Goal: Task Accomplishment & Management: Manage account settings

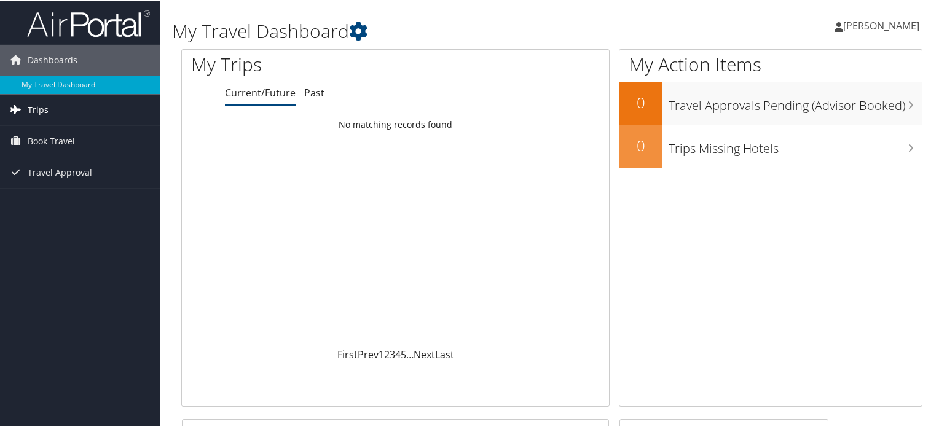
click at [37, 108] on span "Trips" at bounding box center [38, 108] width 21 height 31
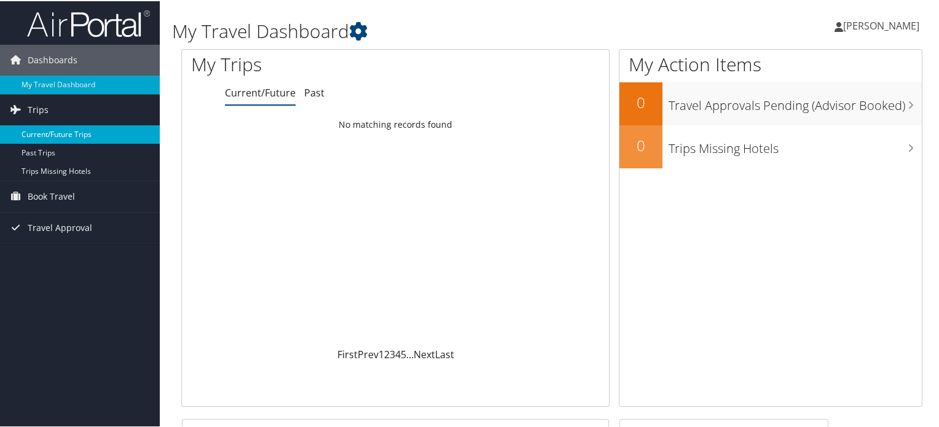
click at [39, 134] on link "Current/Future Trips" at bounding box center [80, 133] width 160 height 18
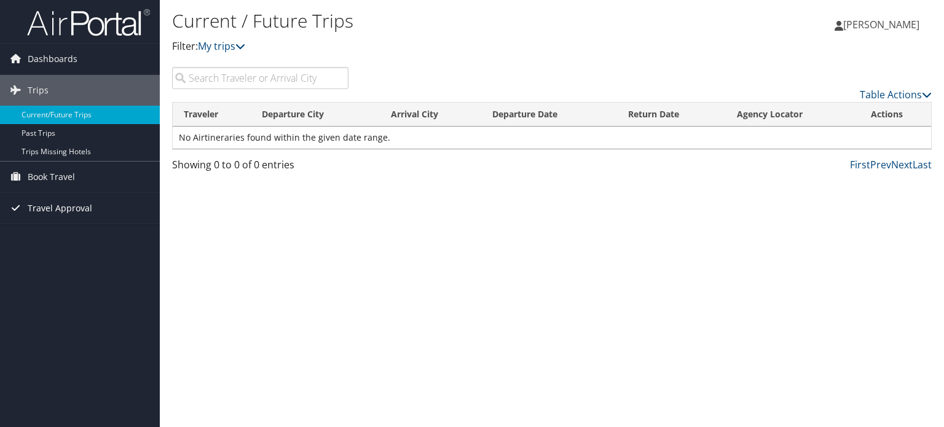
click at [56, 213] on span "Travel Approval" at bounding box center [60, 208] width 65 height 31
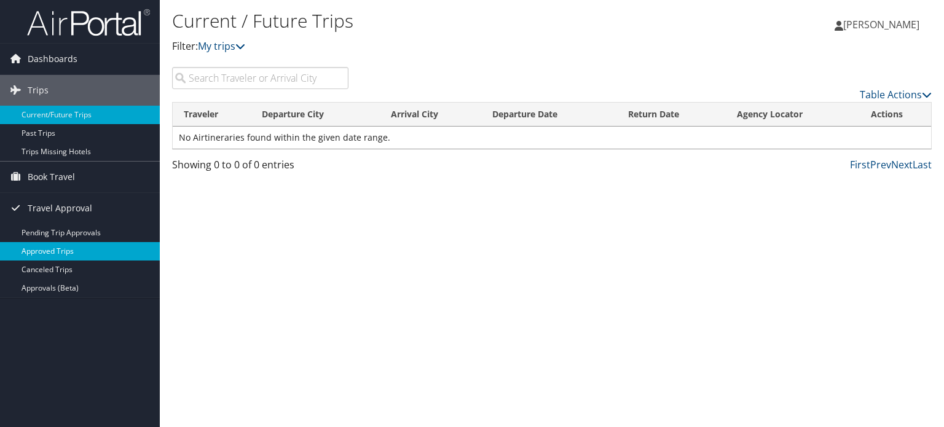
click at [64, 248] on link "Approved Trips" at bounding box center [80, 251] width 160 height 18
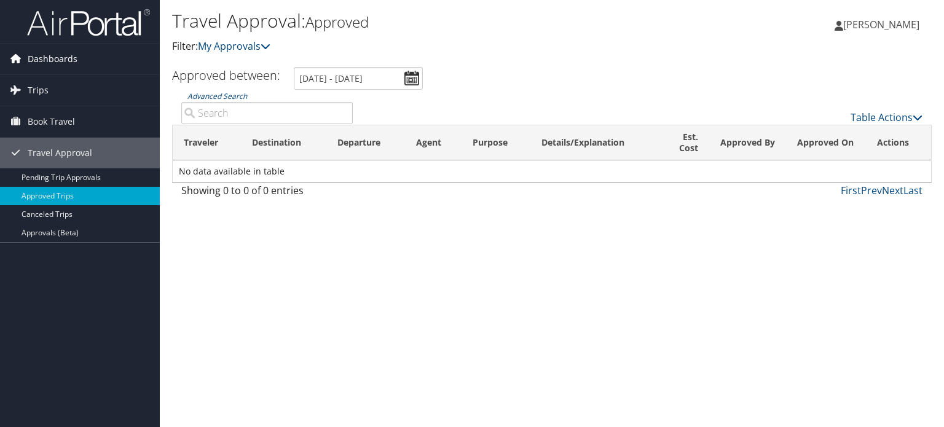
click at [59, 55] on span "Dashboards" at bounding box center [53, 59] width 50 height 31
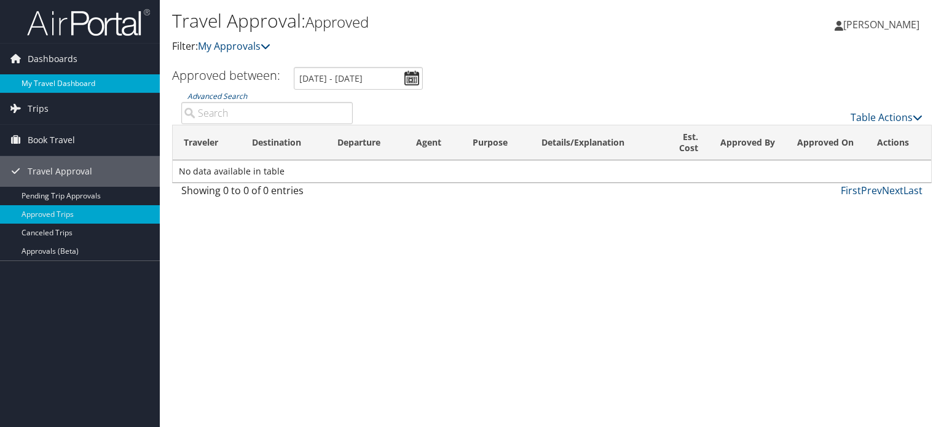
click at [62, 83] on link "My Travel Dashboard" at bounding box center [80, 83] width 160 height 18
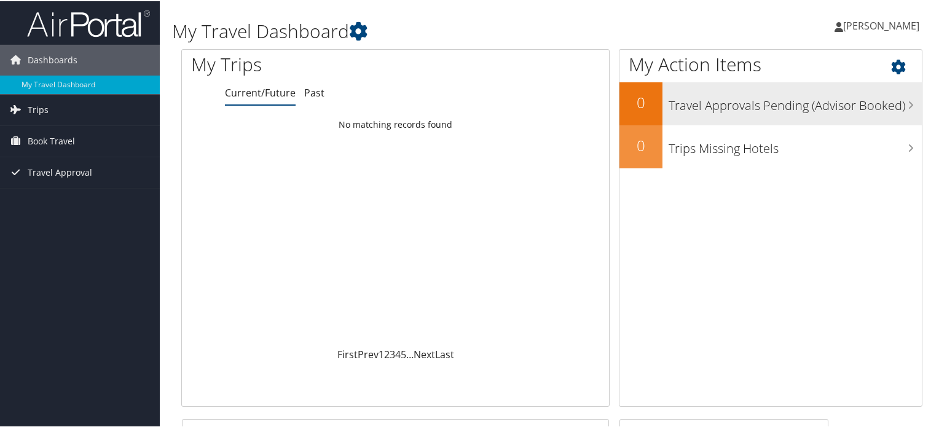
click at [755, 97] on h3 "Travel Approvals Pending (Advisor Booked)" at bounding box center [795, 101] width 253 height 23
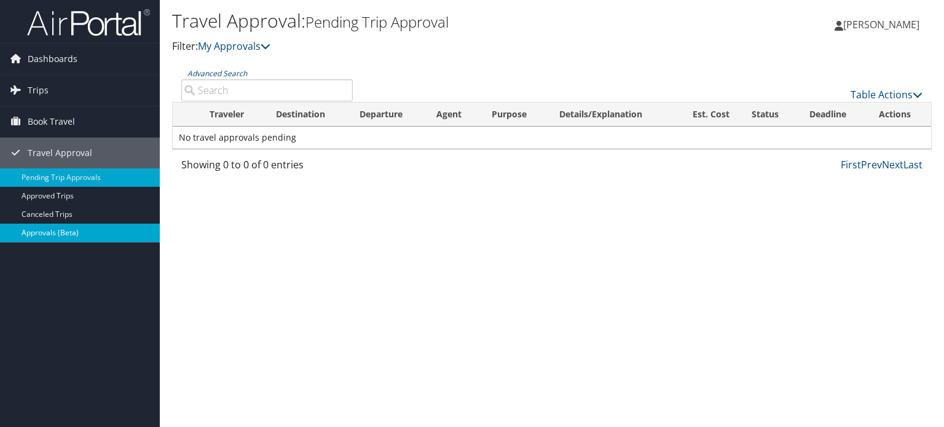
click at [37, 228] on link "Approvals (Beta)" at bounding box center [80, 233] width 160 height 18
click at [56, 119] on span "Book Travel" at bounding box center [51, 121] width 47 height 31
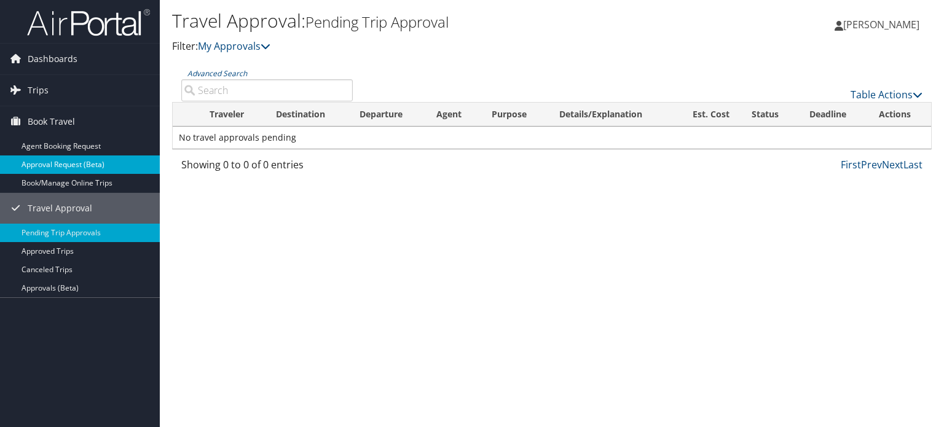
click at [53, 159] on link "Approval Request (Beta)" at bounding box center [80, 165] width 160 height 18
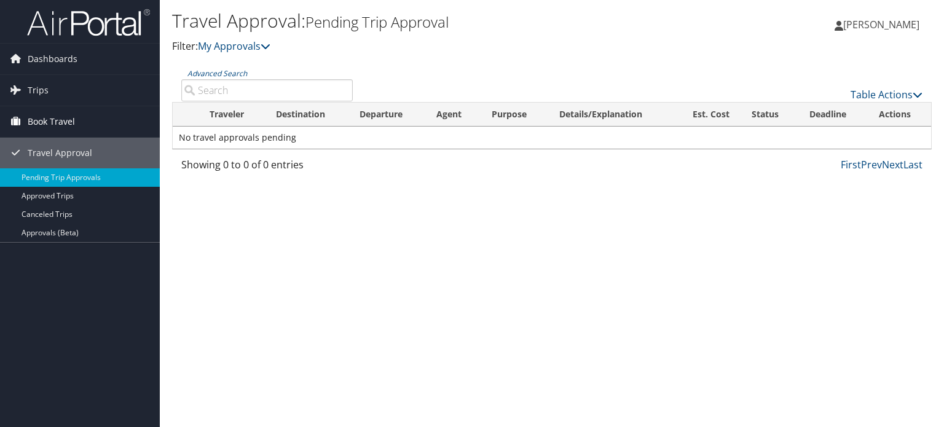
click at [47, 120] on span "Book Travel" at bounding box center [51, 121] width 47 height 31
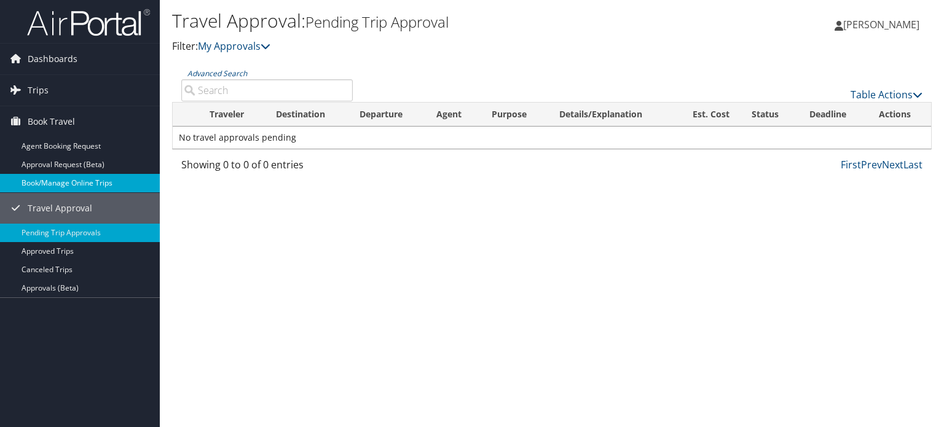
click at [54, 181] on link "Book/Manage Online Trips" at bounding box center [80, 183] width 160 height 18
